Goal: Information Seeking & Learning: Learn about a topic

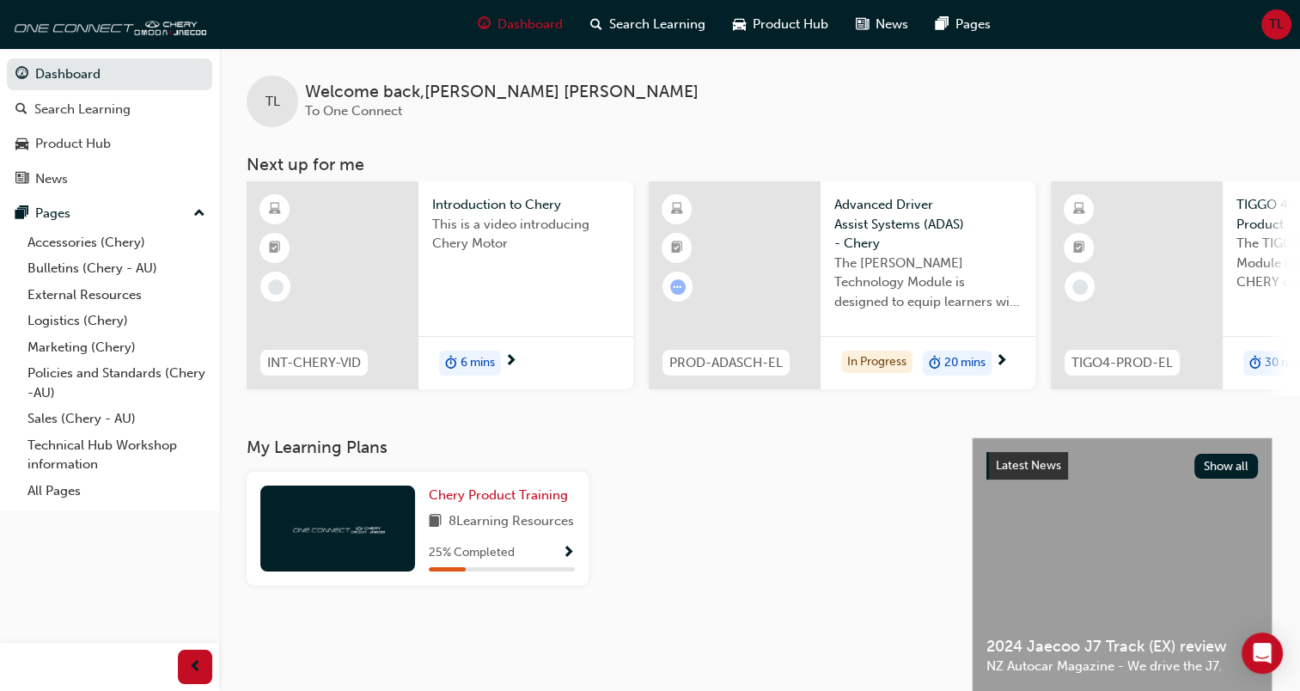
click at [488, 261] on div "This is a video introducing Chery Motor" at bounding box center [525, 249] width 187 height 69
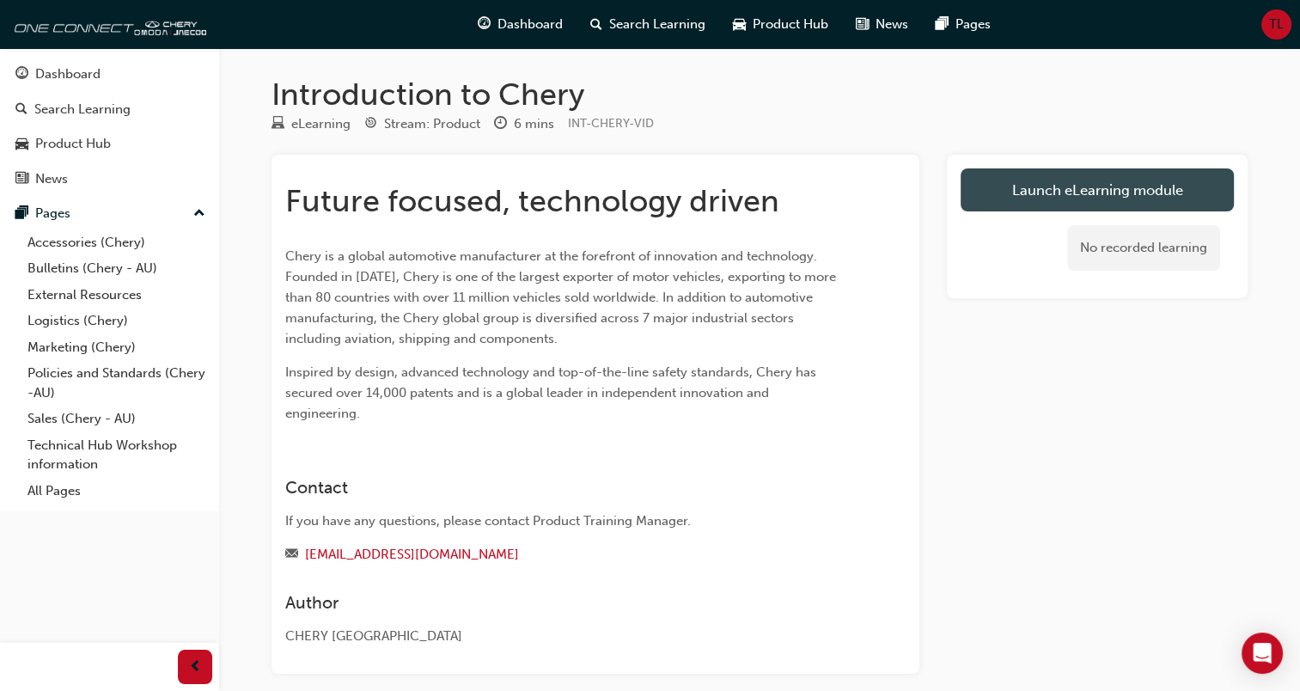
click at [1031, 190] on link "Launch eLearning module" at bounding box center [1097, 189] width 273 height 43
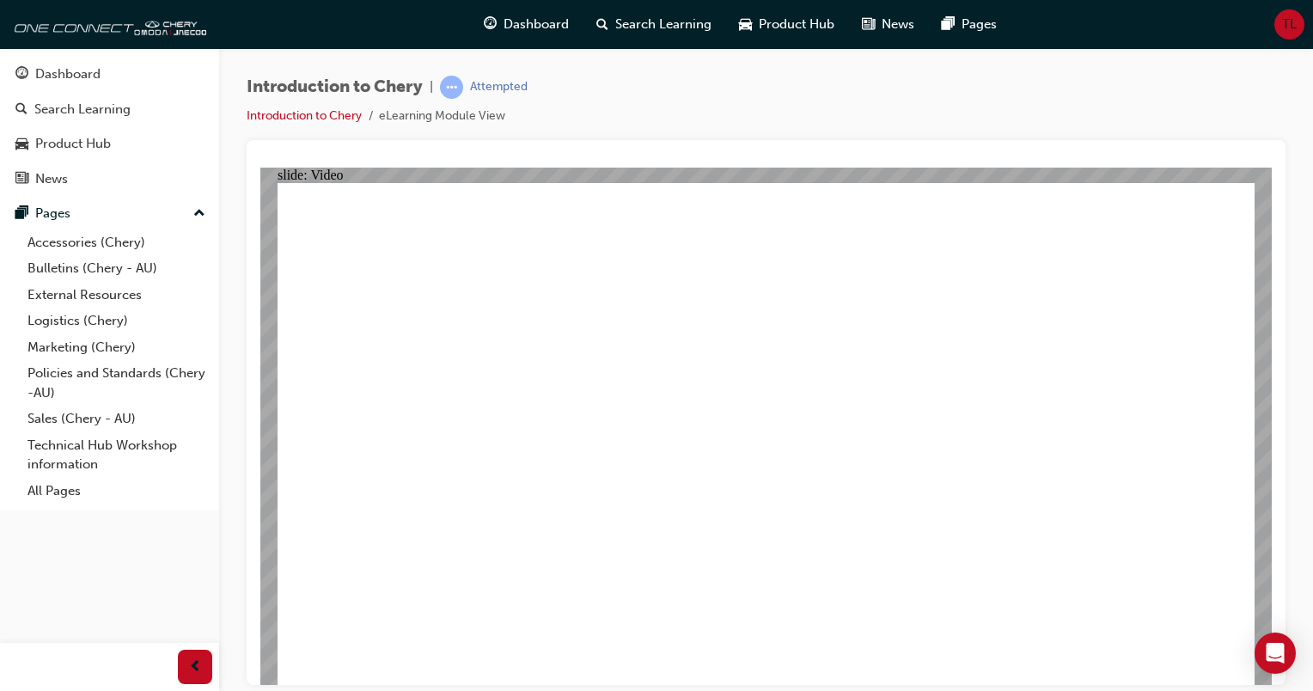
type input "311"
click at [75, 73] on div "Dashboard" at bounding box center [67, 74] width 65 height 20
